Goal: Answer question/provide support

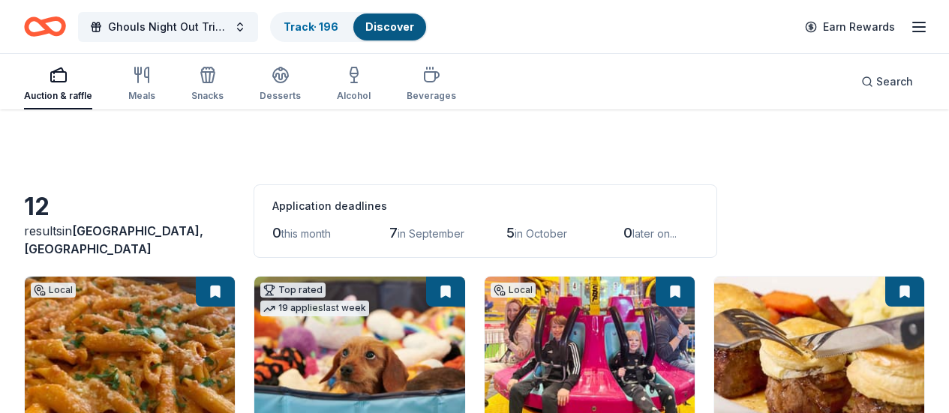
scroll to position [717, 0]
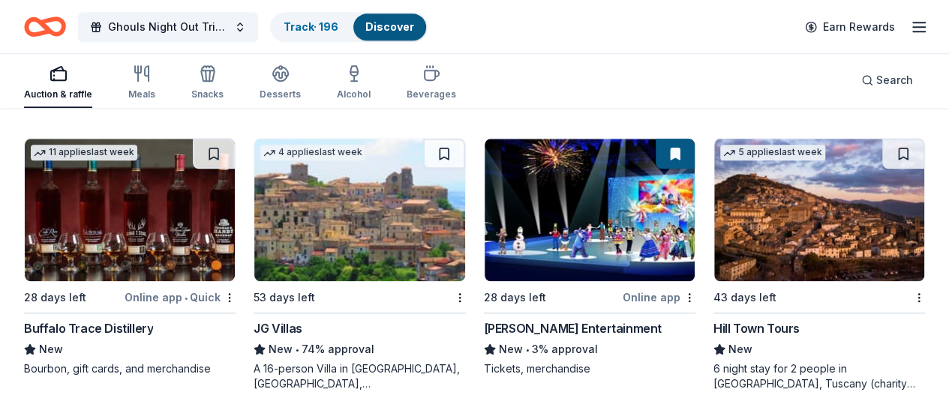
click at [312, 32] on div "Track · 196" at bounding box center [311, 27] width 79 height 27
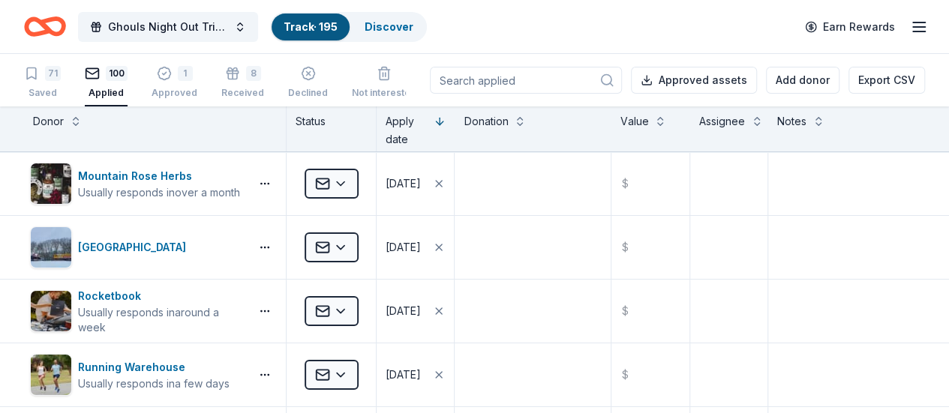
click at [476, 80] on input at bounding box center [526, 80] width 192 height 27
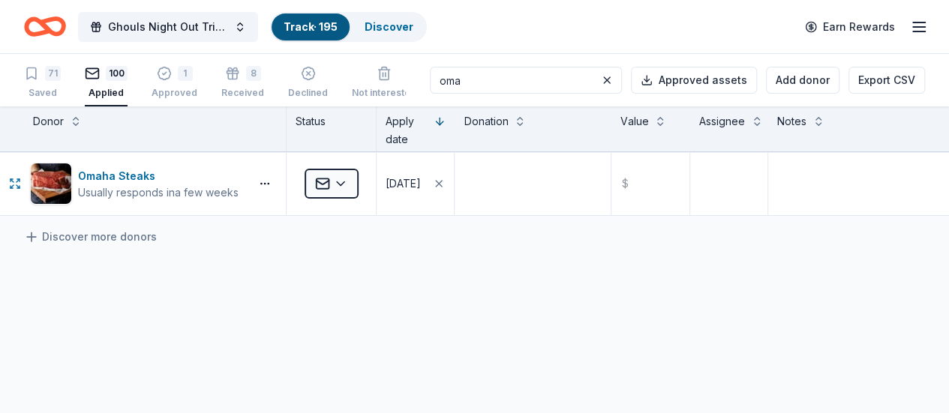
type input "oma"
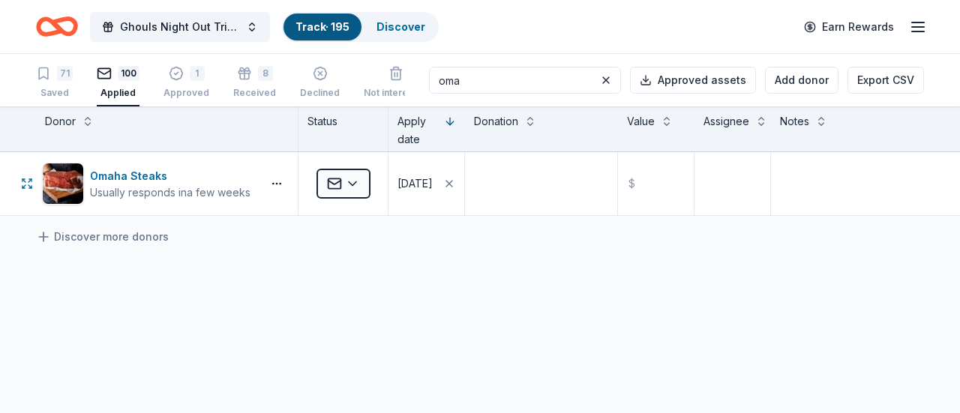
click at [356, 184] on html "Ghouls Night Out Tricky Tray Track · 195 Discover Earn Rewards 71 Saved 100 App…" at bounding box center [480, 206] width 960 height 413
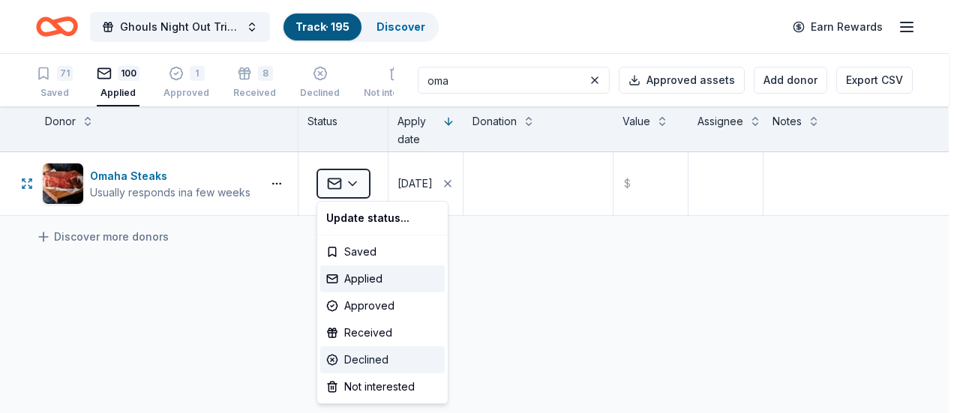
click at [351, 353] on div "Declined" at bounding box center [382, 360] width 125 height 27
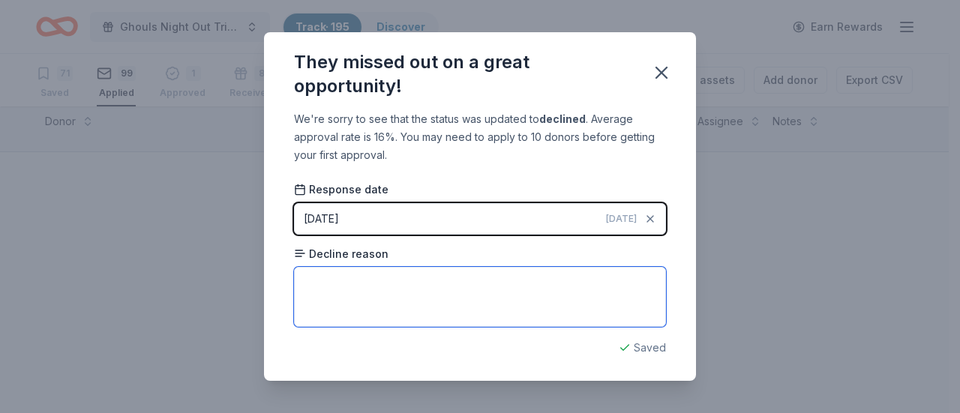
click at [458, 296] on textarea at bounding box center [480, 297] width 372 height 60
paste textarea "due to the sheer number we receive, we are restricted to staying within our cha…"
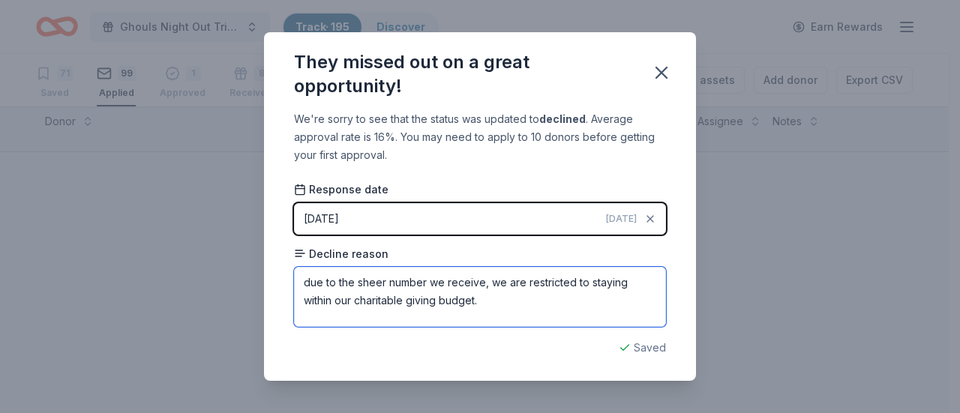
type textarea "due to the sheer number we receive, we are restricted to staying within our cha…"
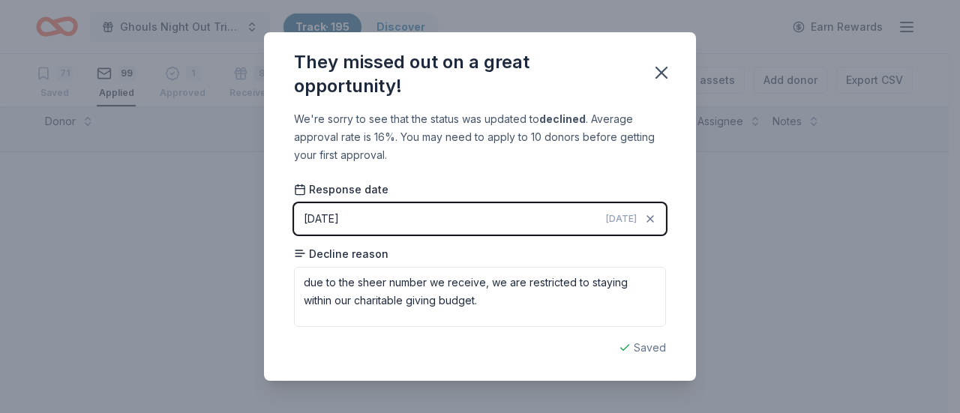
click at [766, 215] on div "They missed out on a great opportunity! We're sorry to see that the status was …" at bounding box center [480, 206] width 960 height 413
click at [666, 76] on icon "button" at bounding box center [661, 72] width 21 height 21
